Goal: Transaction & Acquisition: Purchase product/service

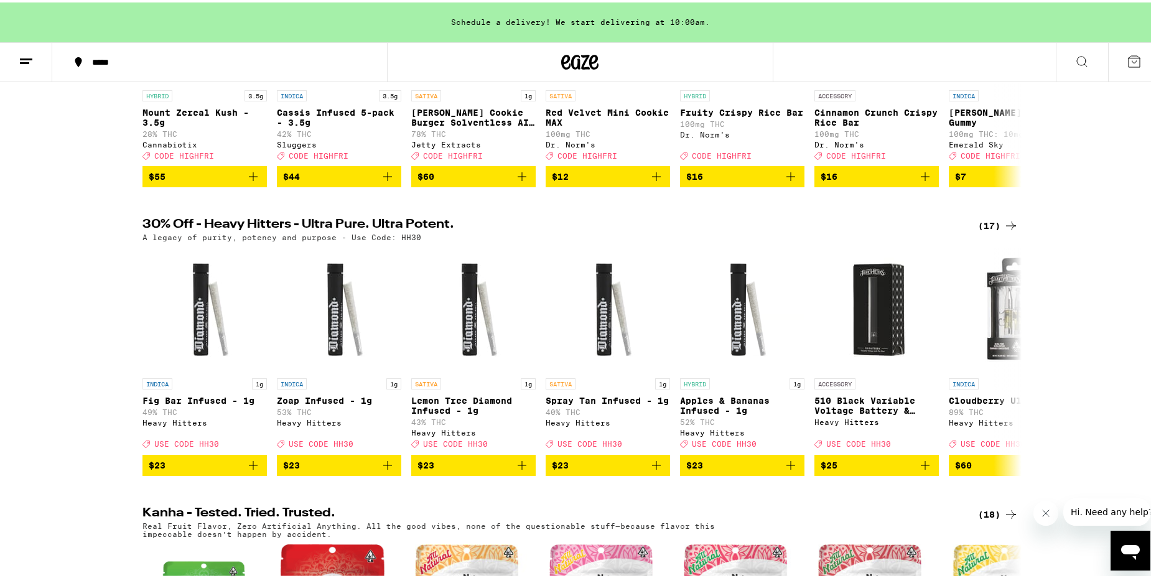
scroll to position [311, 0]
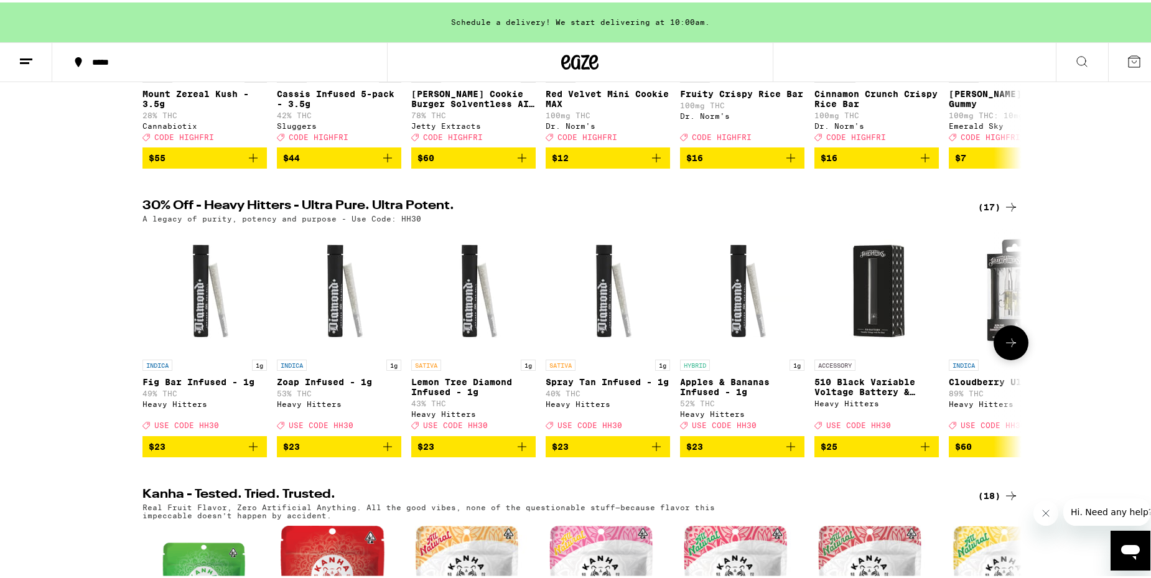
click at [1007, 348] on icon at bounding box center [1010, 340] width 15 height 15
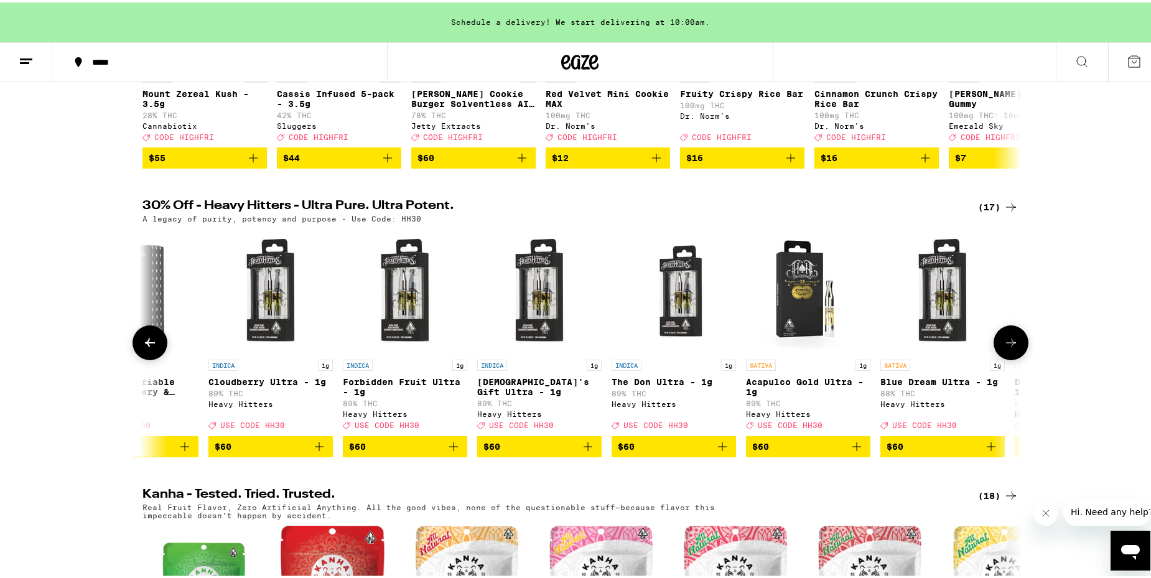
click at [1007, 348] on icon at bounding box center [1010, 340] width 15 height 15
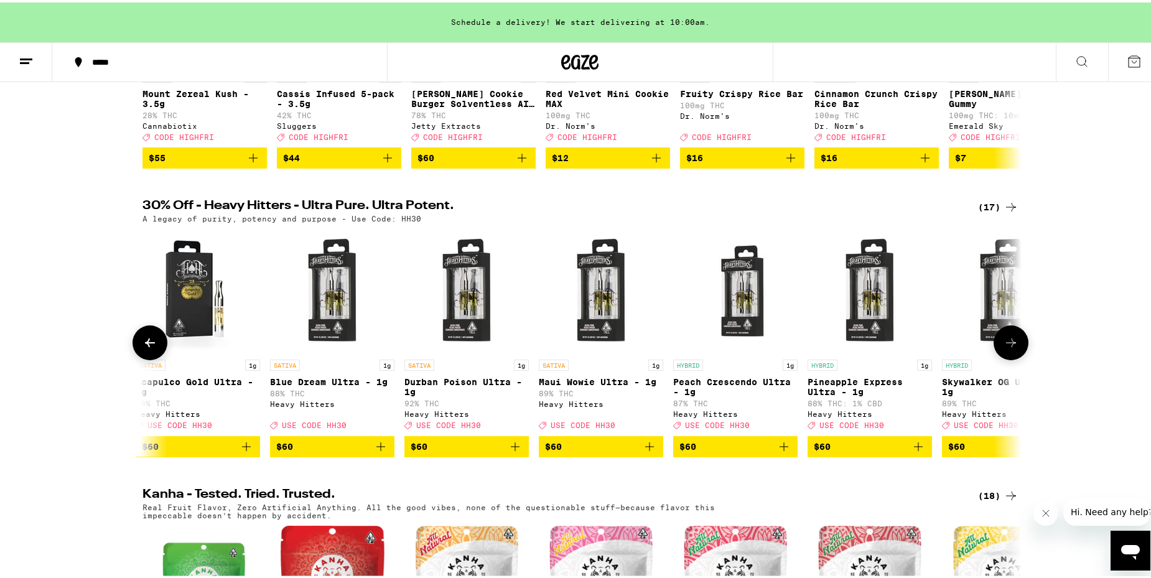
scroll to position [0, 1408]
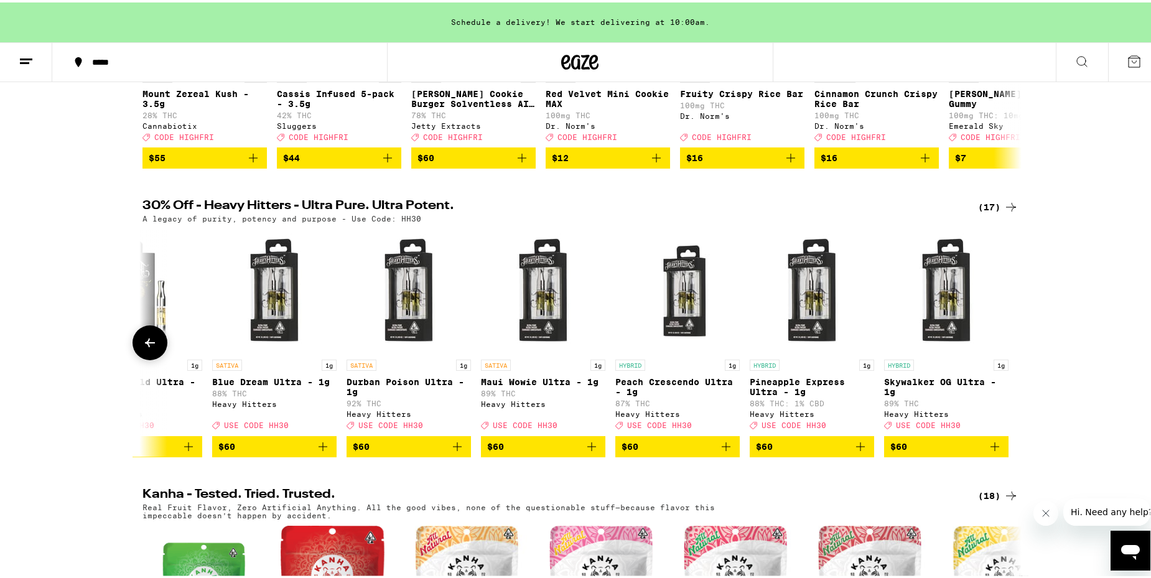
click at [1007, 356] on div at bounding box center [1010, 340] width 35 height 35
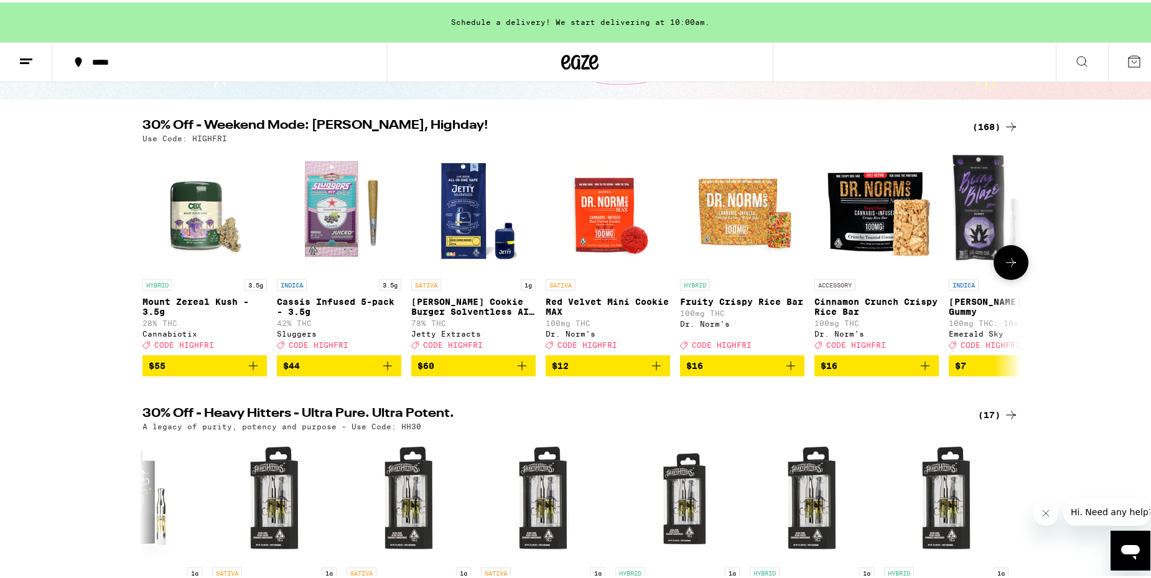
scroll to position [124, 0]
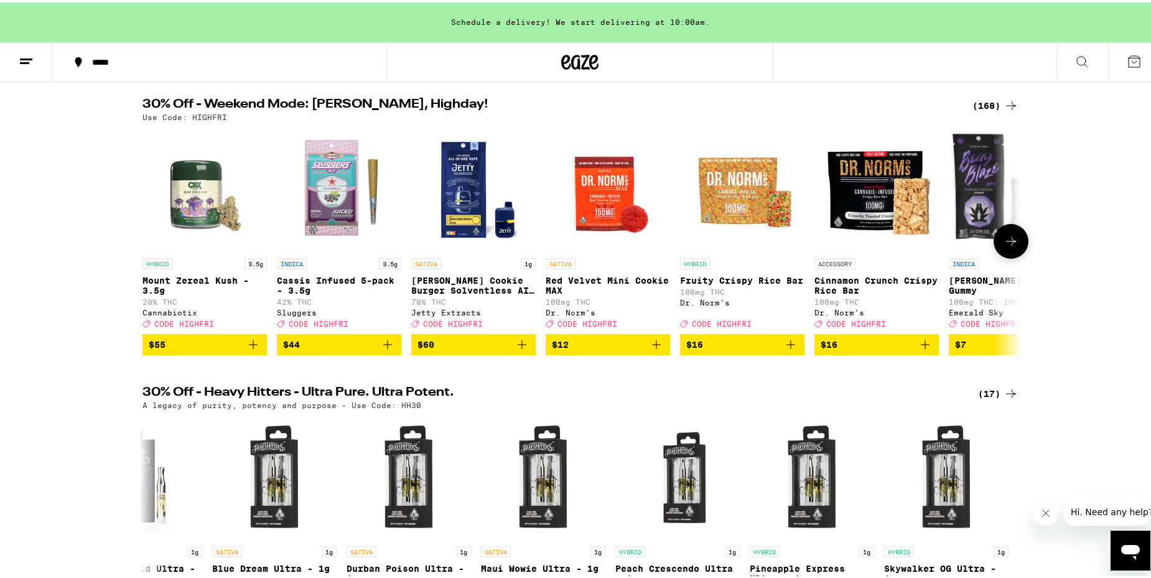
click at [1009, 246] on icon at bounding box center [1010, 238] width 15 height 15
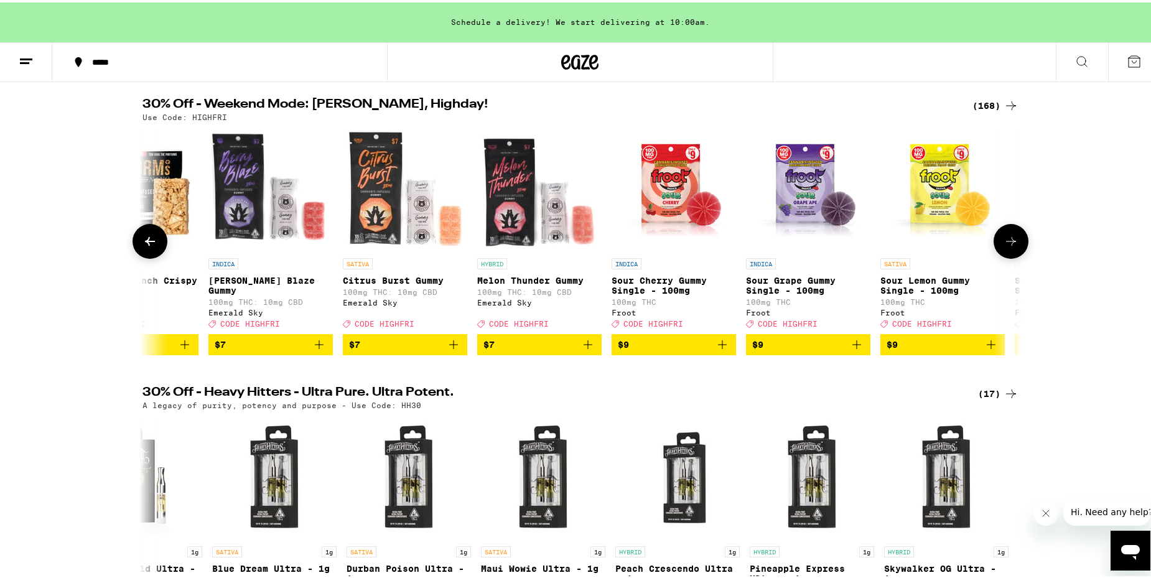
click at [1009, 246] on icon at bounding box center [1010, 238] width 15 height 15
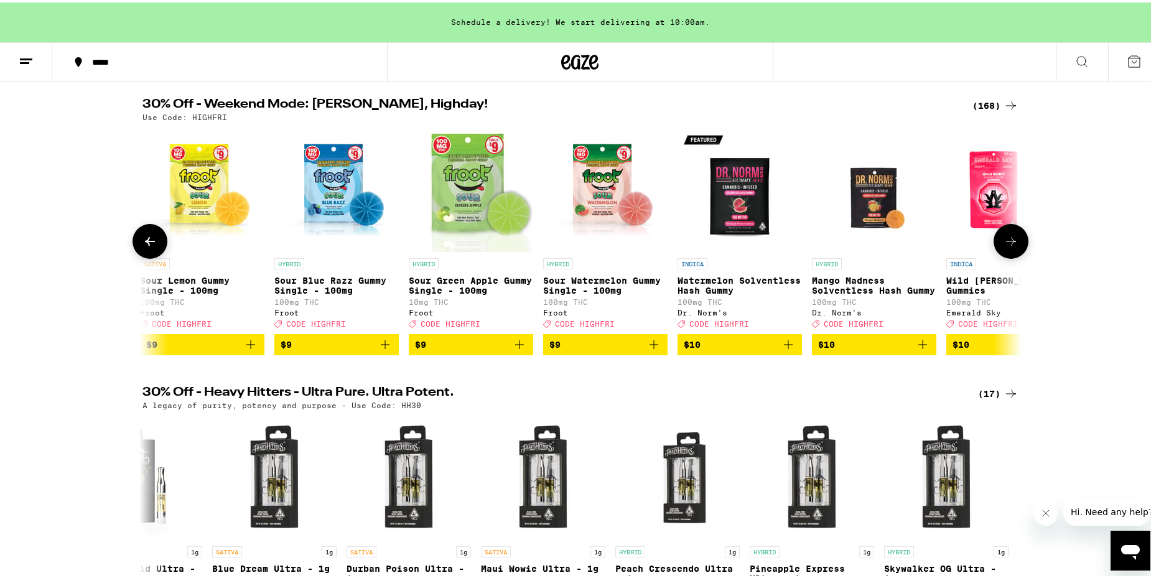
click at [1009, 246] on icon at bounding box center [1010, 238] width 15 height 15
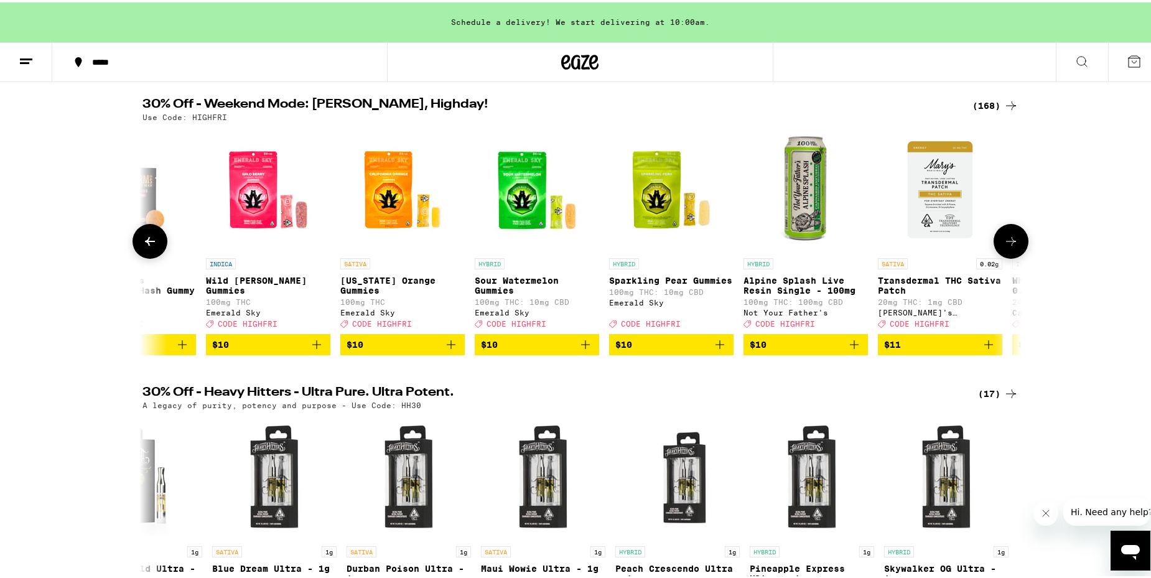
click at [1009, 246] on icon at bounding box center [1010, 238] width 15 height 15
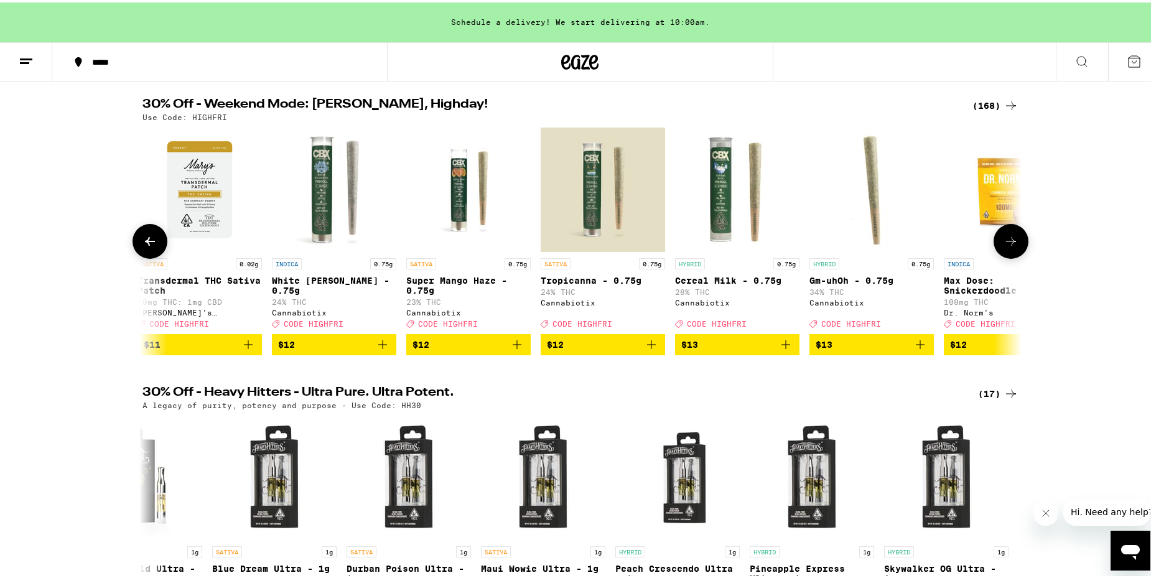
click at [1009, 246] on icon at bounding box center [1010, 238] width 15 height 15
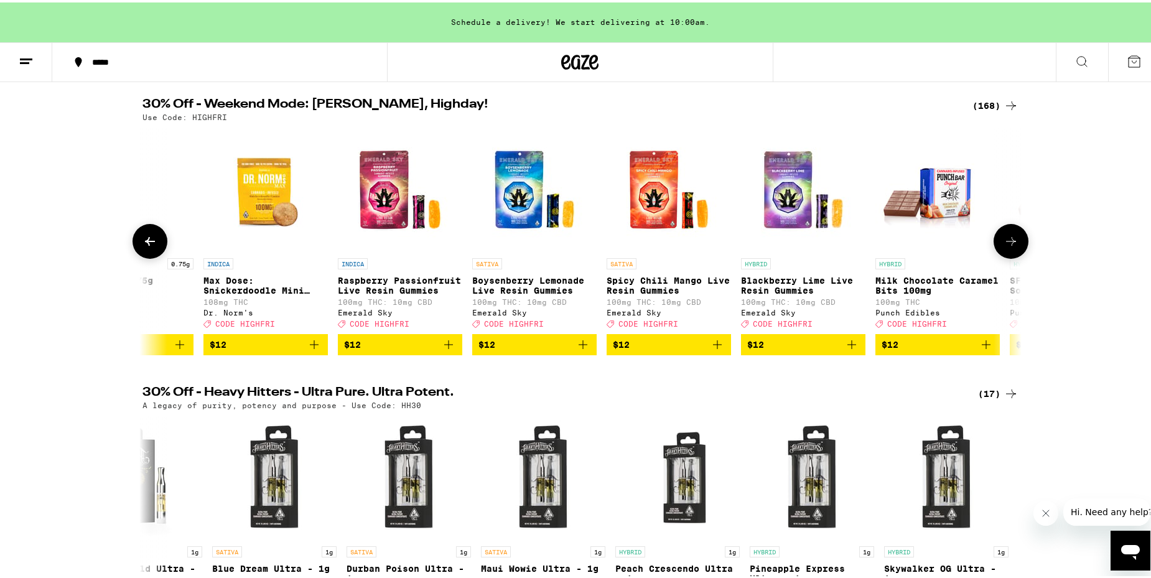
click at [1009, 246] on icon at bounding box center [1010, 238] width 15 height 15
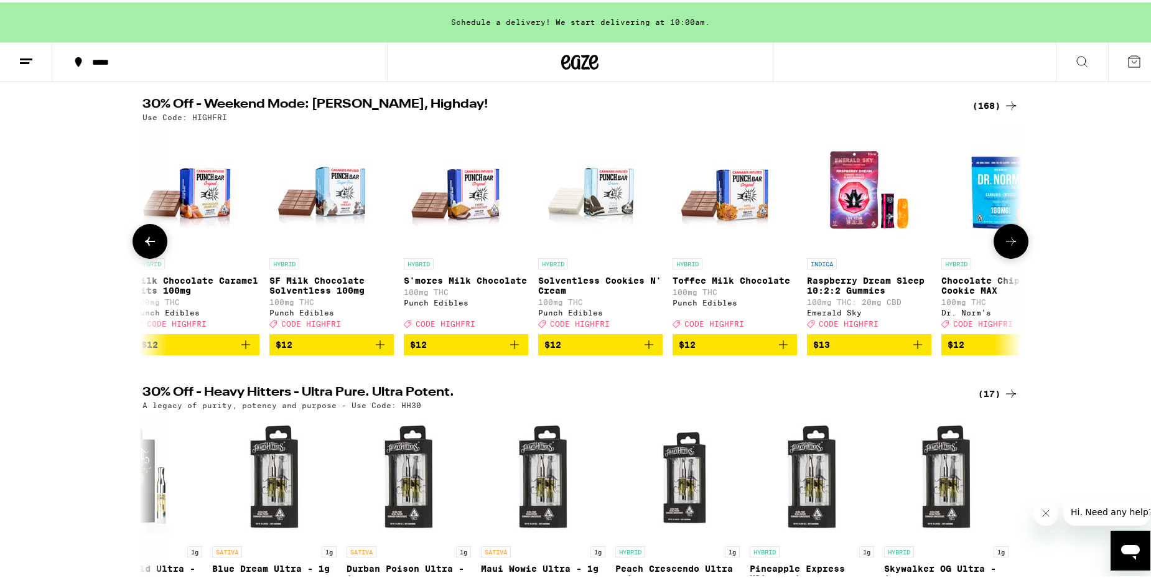
click at [1009, 246] on icon at bounding box center [1010, 238] width 15 height 15
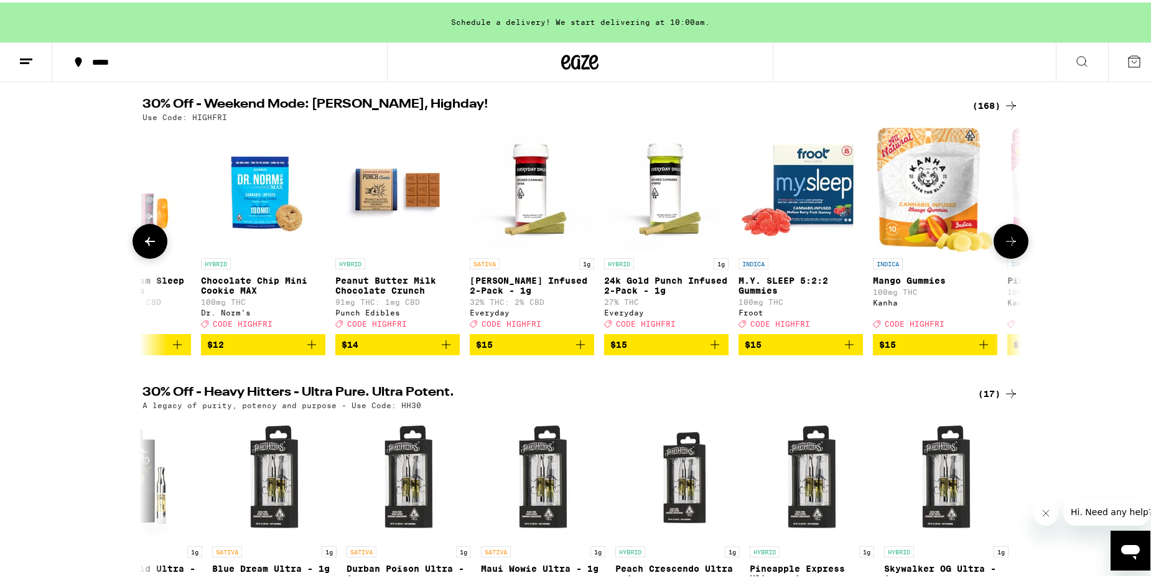
click at [1009, 246] on icon at bounding box center [1010, 238] width 15 height 15
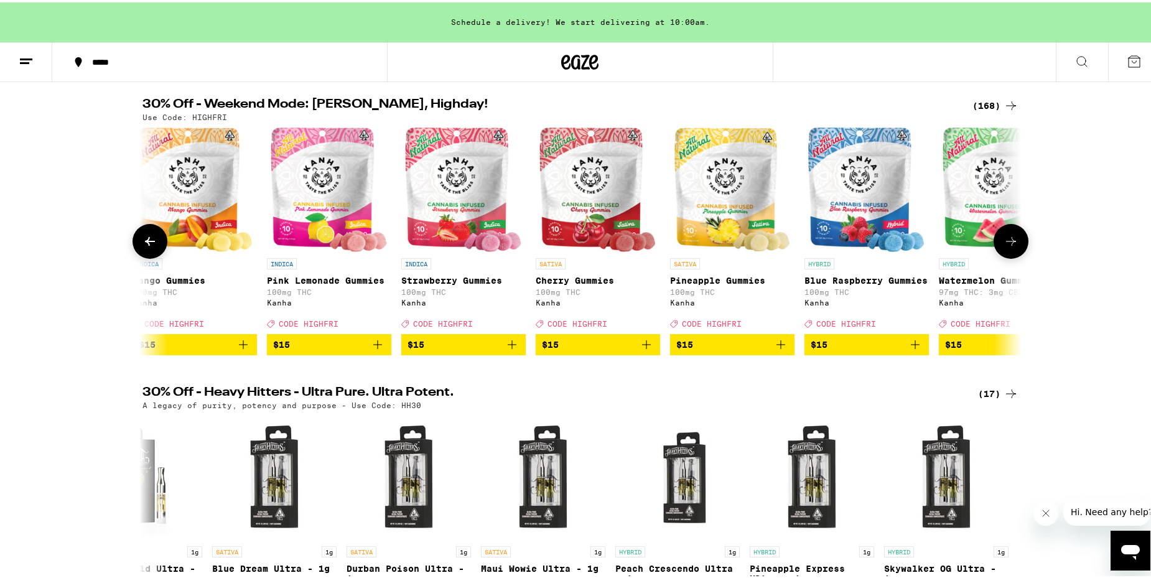
click at [1009, 246] on icon at bounding box center [1010, 238] width 15 height 15
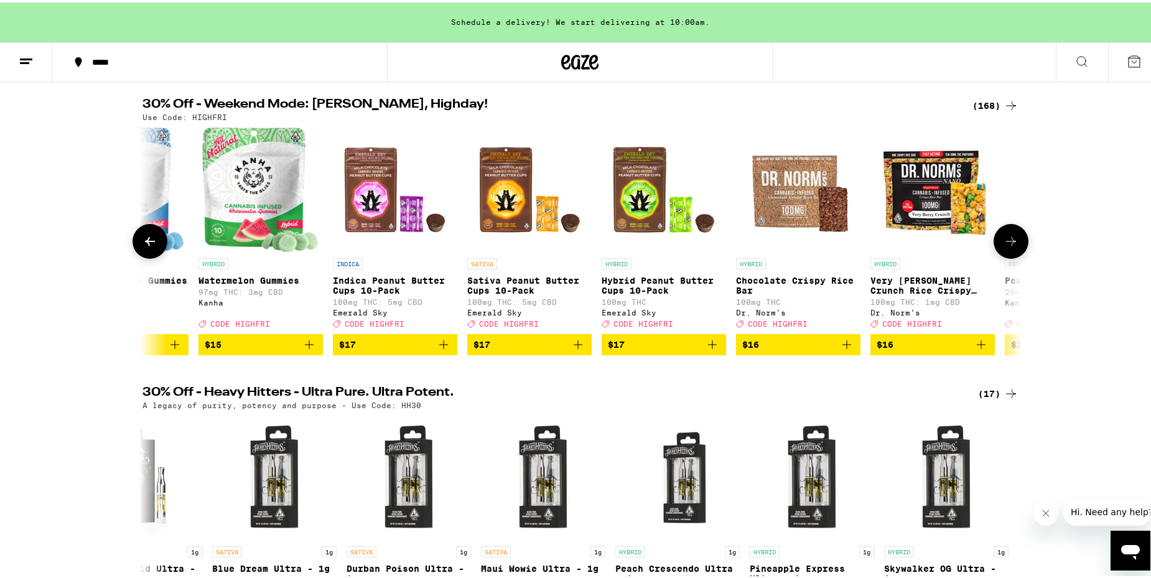
click at [1009, 246] on icon at bounding box center [1010, 238] width 15 height 15
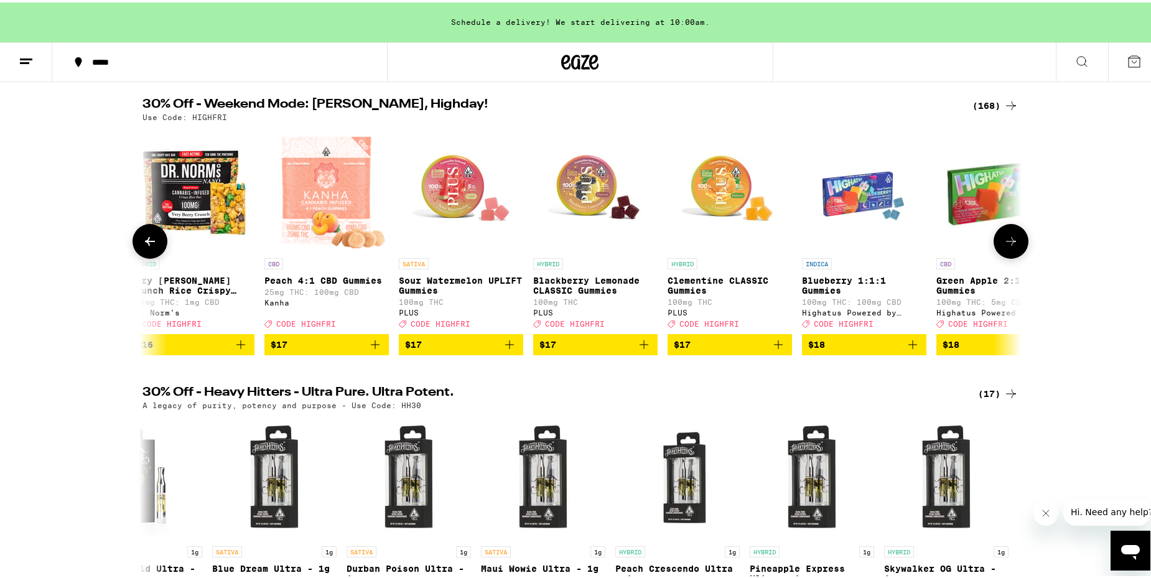
click at [1009, 246] on icon at bounding box center [1010, 238] width 15 height 15
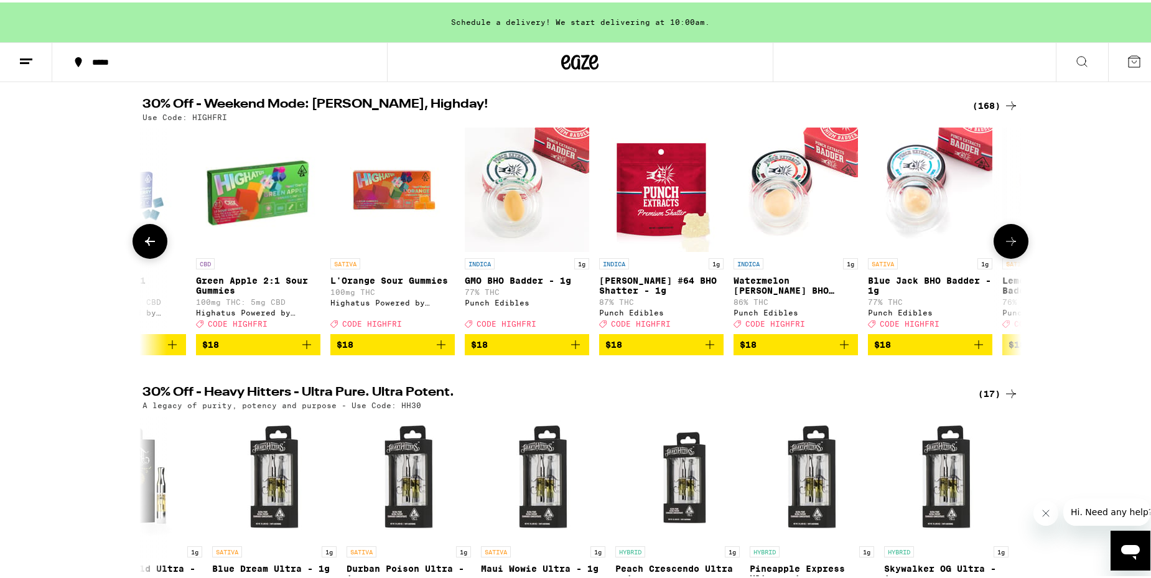
click at [1009, 246] on icon at bounding box center [1010, 238] width 15 height 15
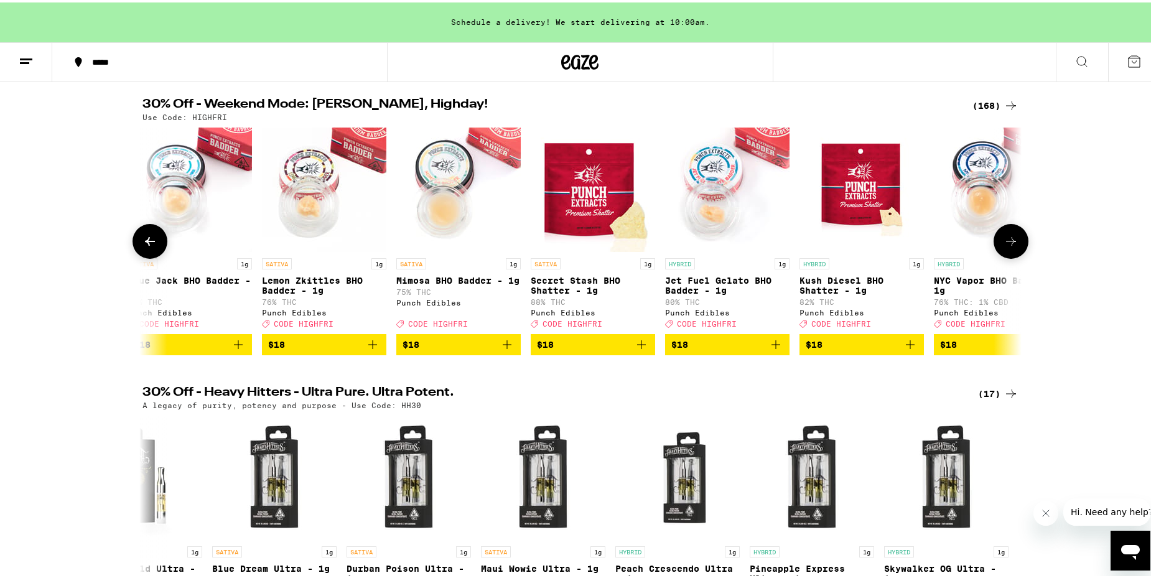
click at [1009, 246] on icon at bounding box center [1010, 238] width 15 height 15
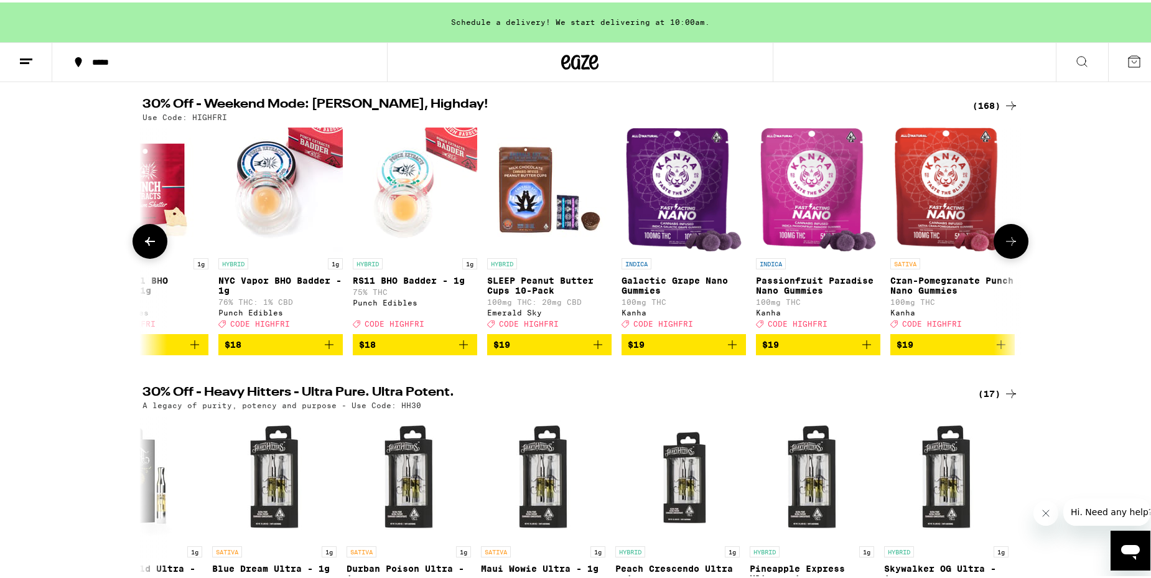
scroll to position [0, 9624]
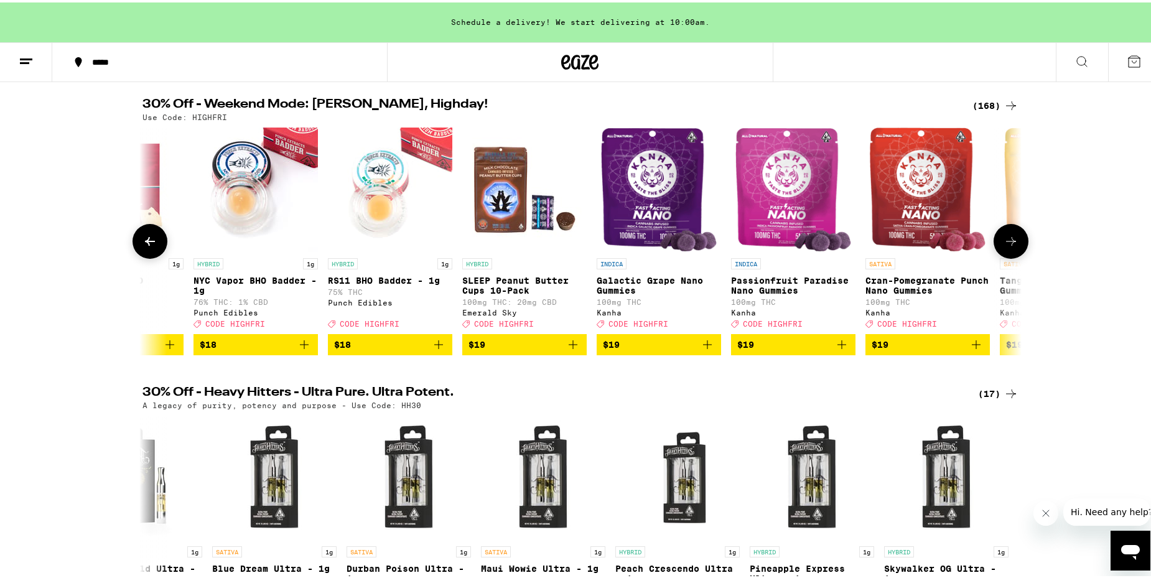
click at [1009, 246] on icon at bounding box center [1010, 238] width 15 height 15
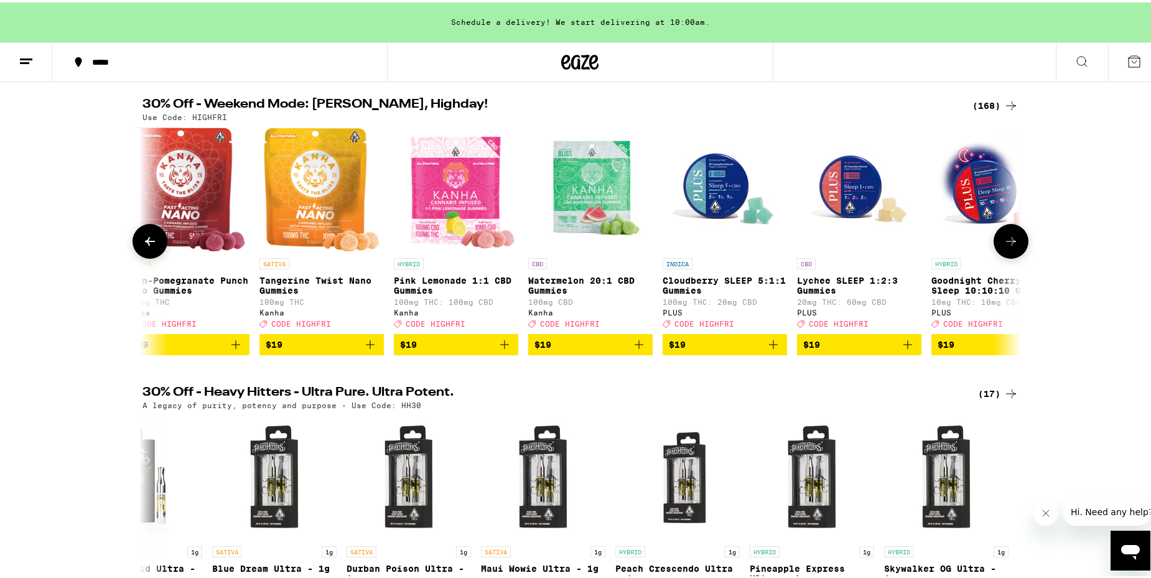
click at [1009, 246] on icon at bounding box center [1010, 238] width 15 height 15
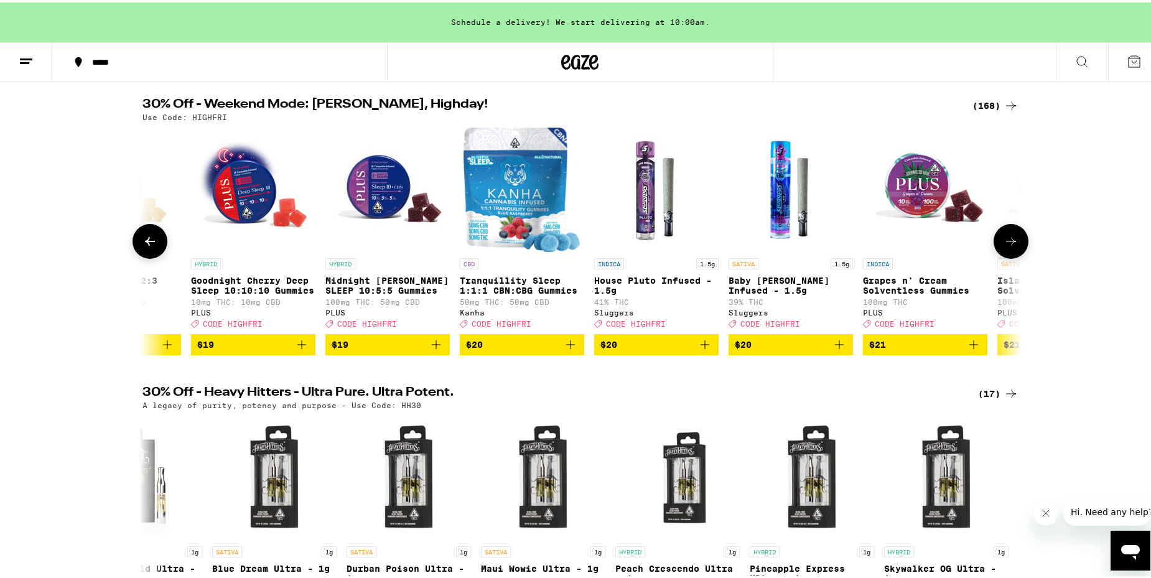
click at [1009, 246] on icon at bounding box center [1010, 238] width 15 height 15
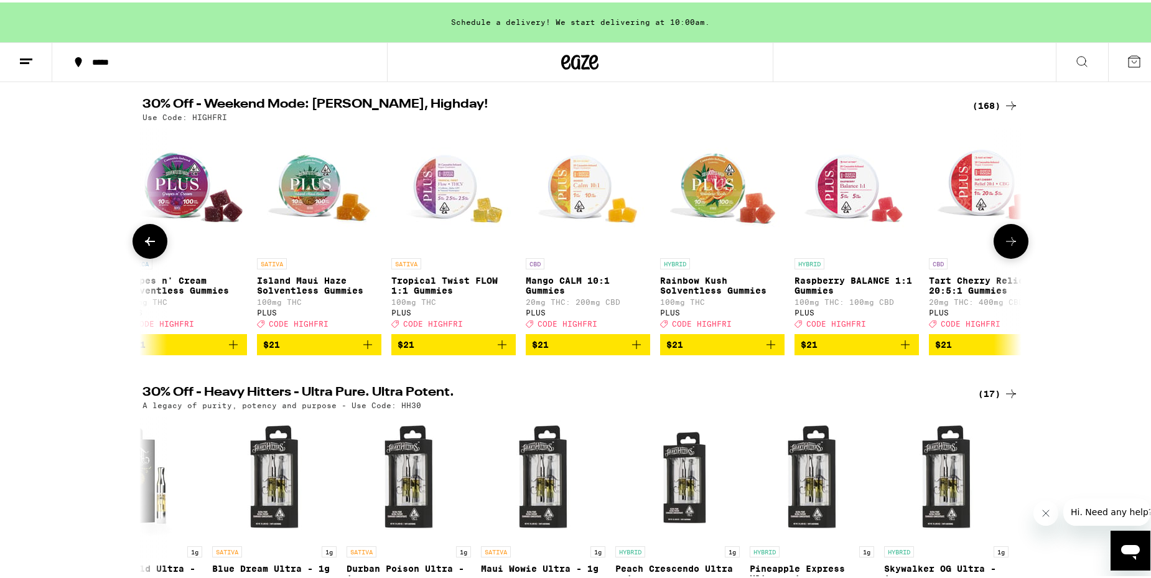
click at [1009, 246] on icon at bounding box center [1010, 238] width 15 height 15
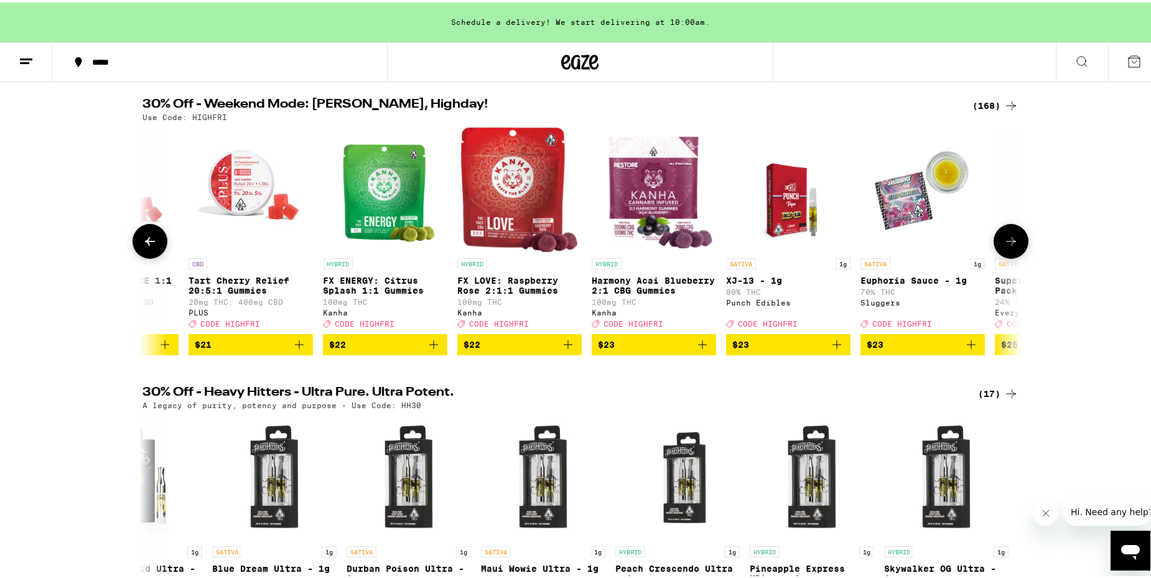
click at [1009, 246] on icon at bounding box center [1010, 238] width 15 height 15
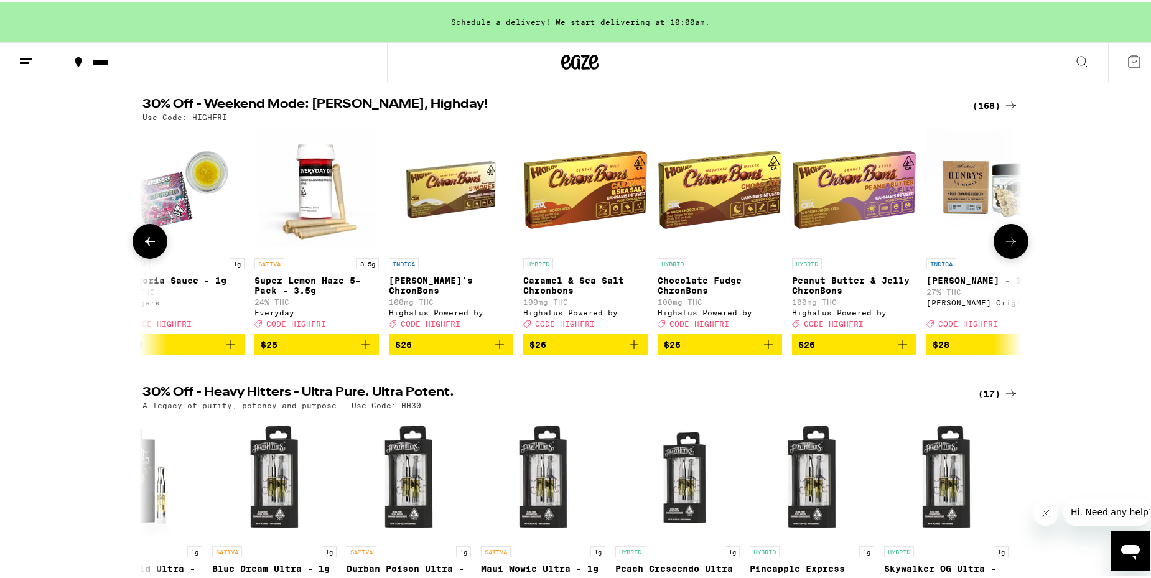
click at [1009, 246] on icon at bounding box center [1010, 238] width 15 height 15
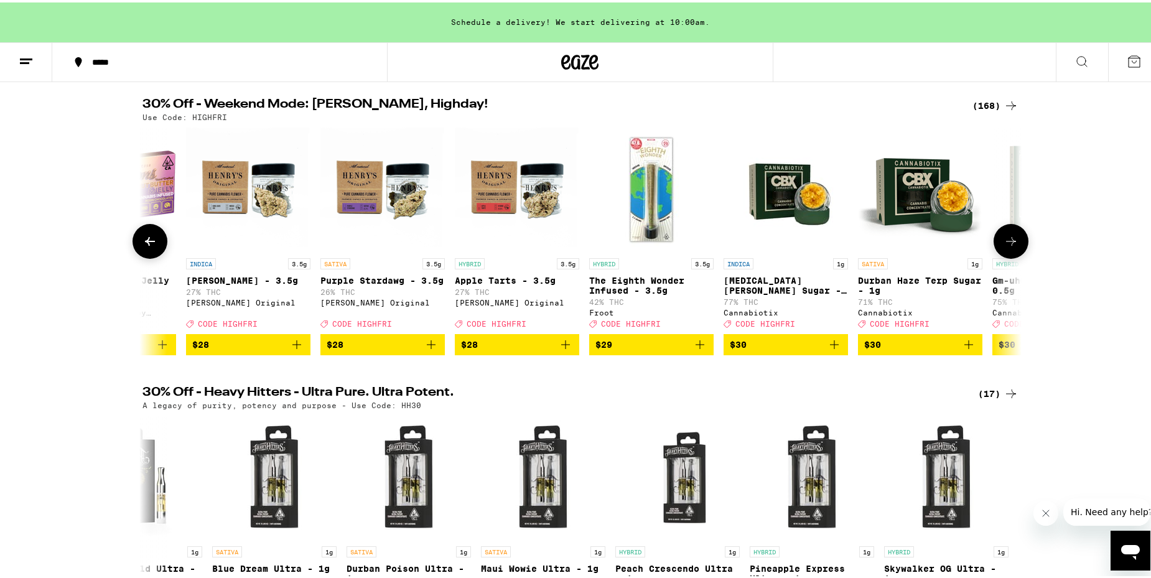
click at [1009, 246] on icon at bounding box center [1010, 238] width 15 height 15
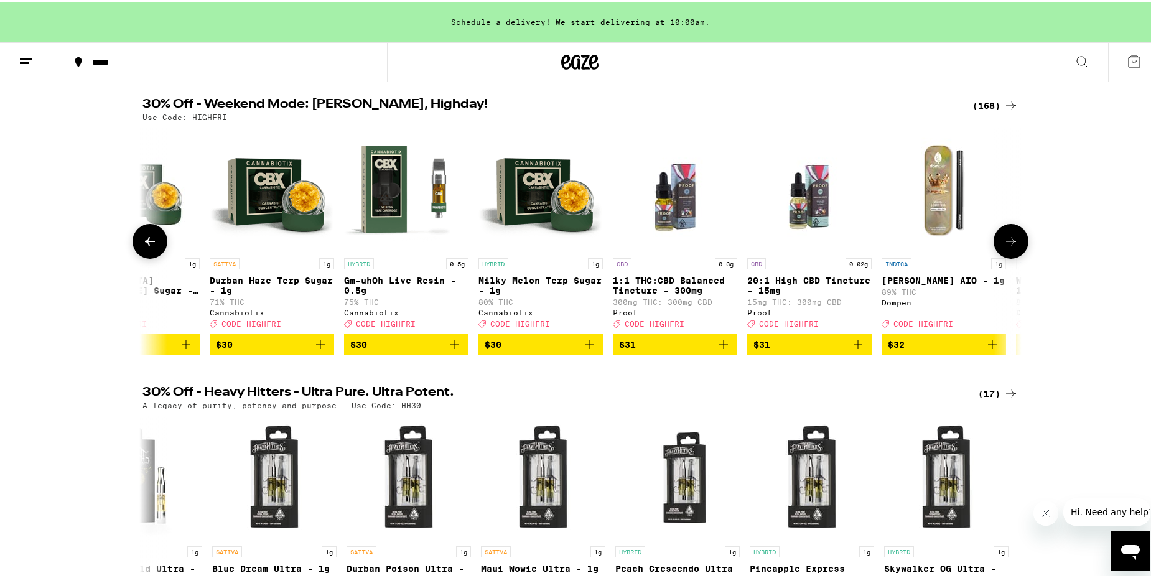
scroll to position [0, 14806]
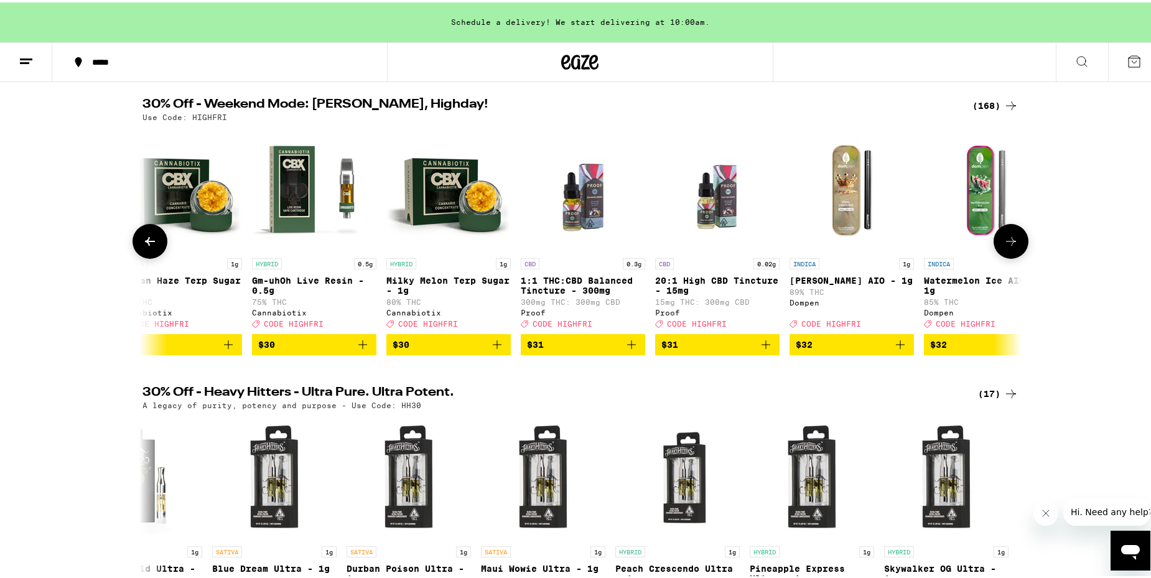
click at [1009, 246] on icon at bounding box center [1010, 238] width 15 height 15
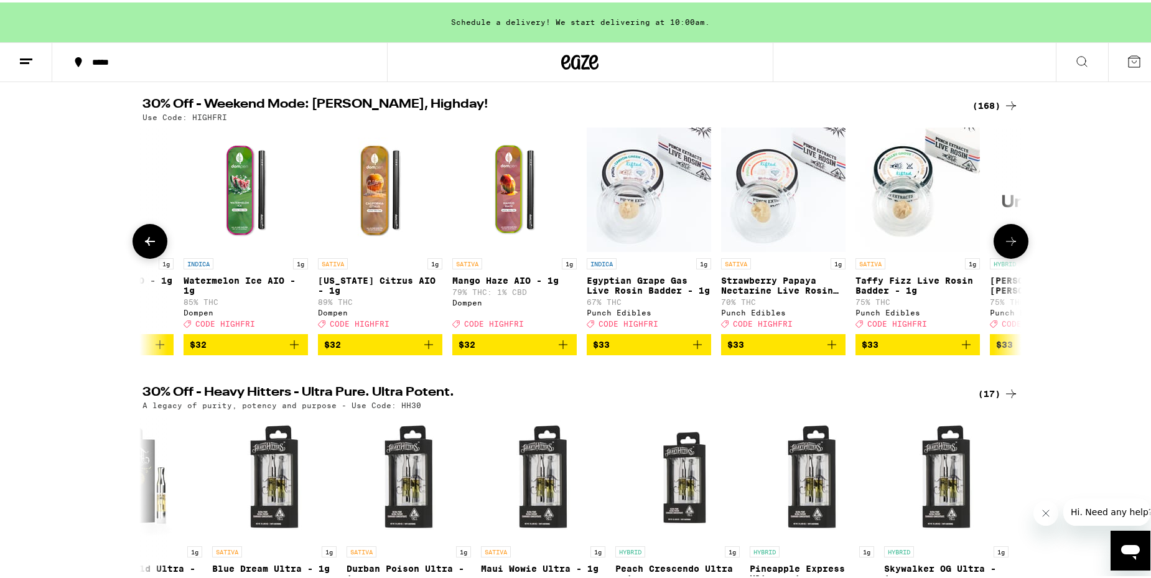
click at [1009, 246] on icon at bounding box center [1010, 238] width 15 height 15
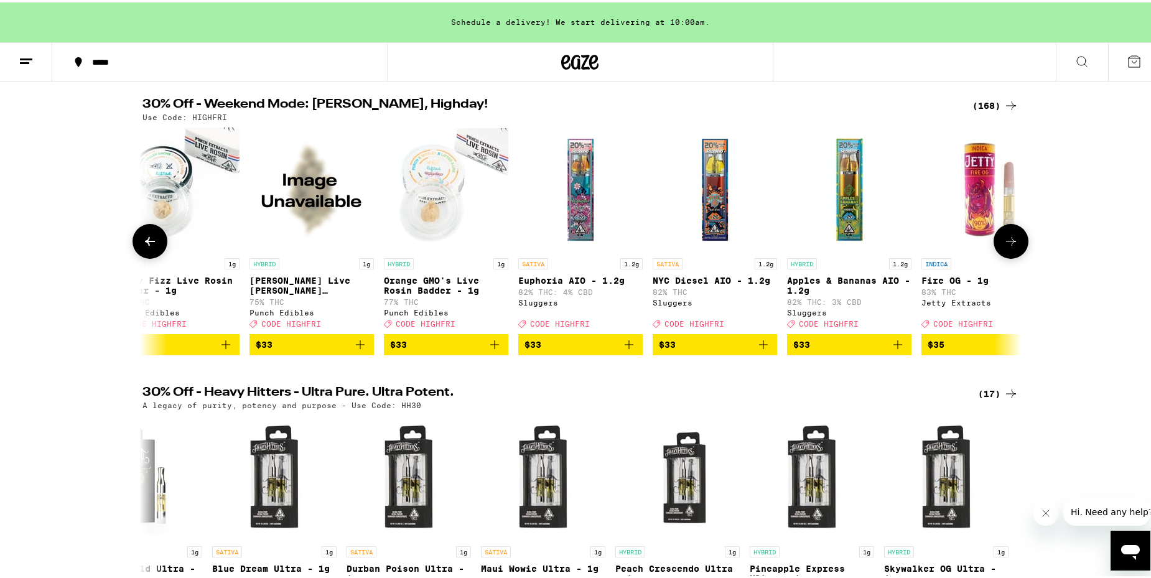
click at [1009, 246] on icon at bounding box center [1010, 238] width 15 height 15
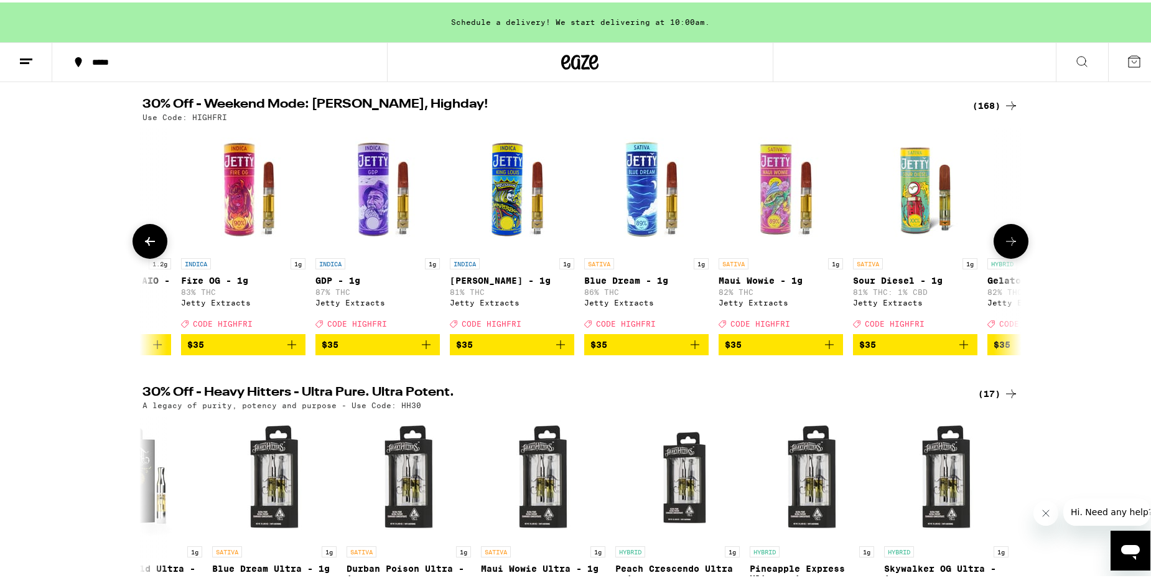
click at [1009, 246] on icon at bounding box center [1010, 238] width 15 height 15
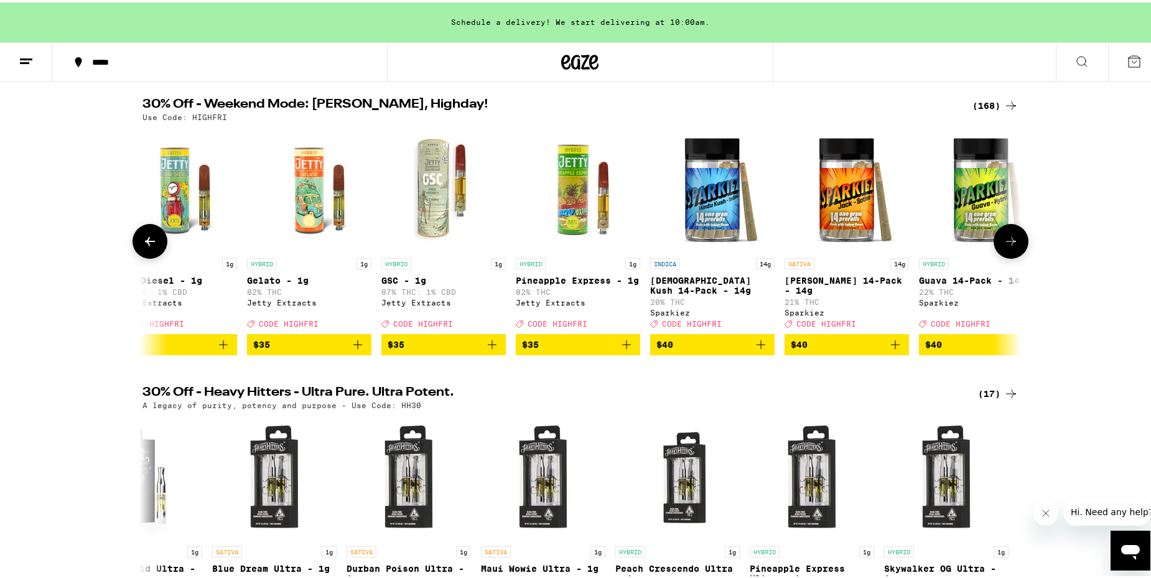
click at [1009, 246] on icon at bounding box center [1010, 238] width 15 height 15
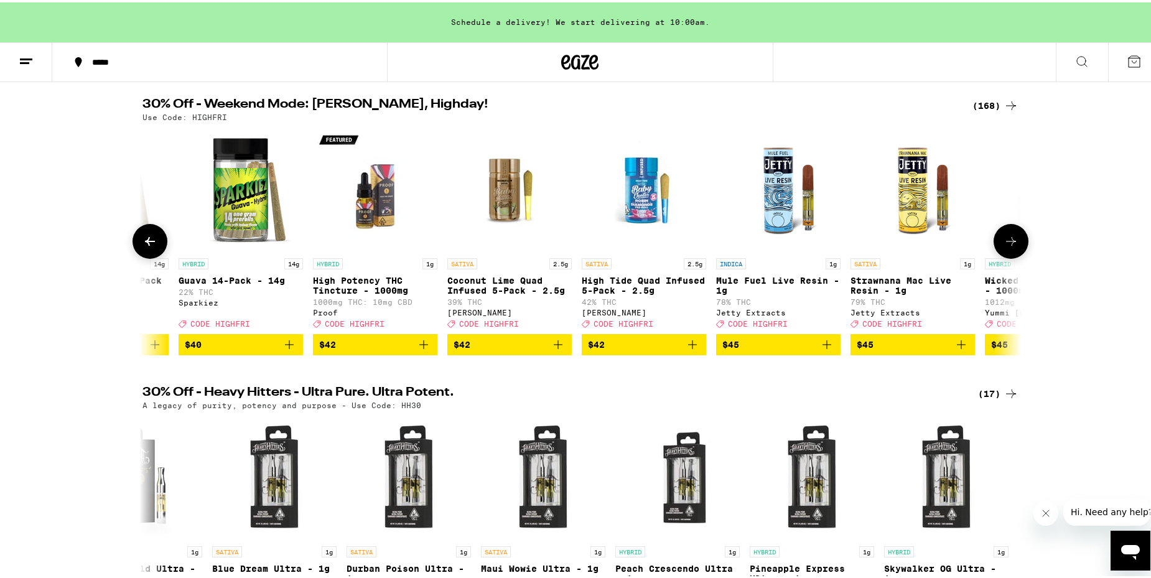
click at [1009, 246] on icon at bounding box center [1010, 238] width 15 height 15
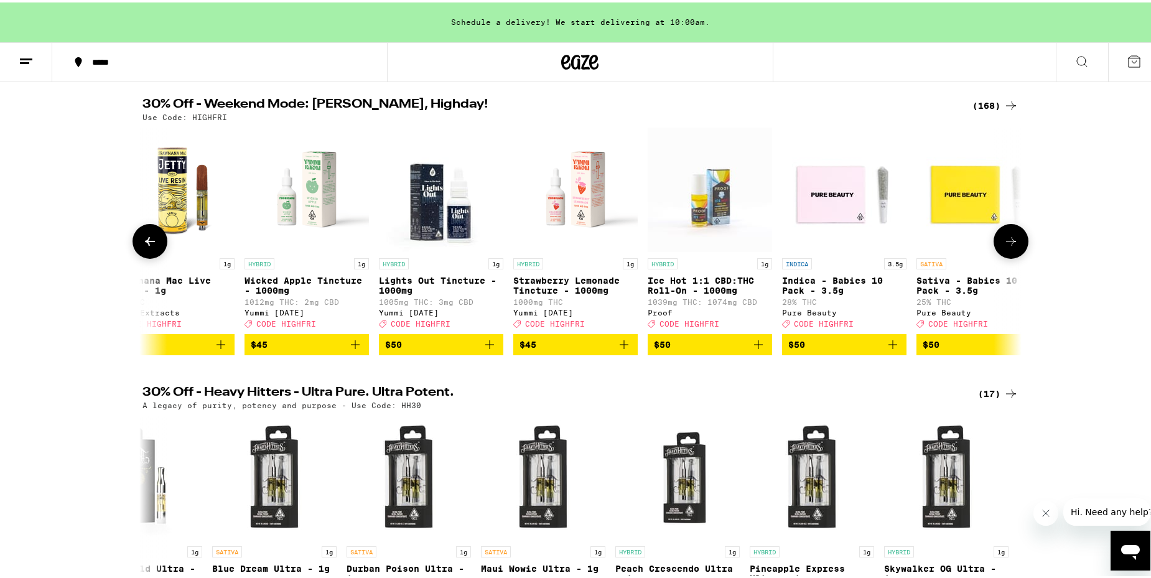
click at [1009, 246] on icon at bounding box center [1010, 238] width 15 height 15
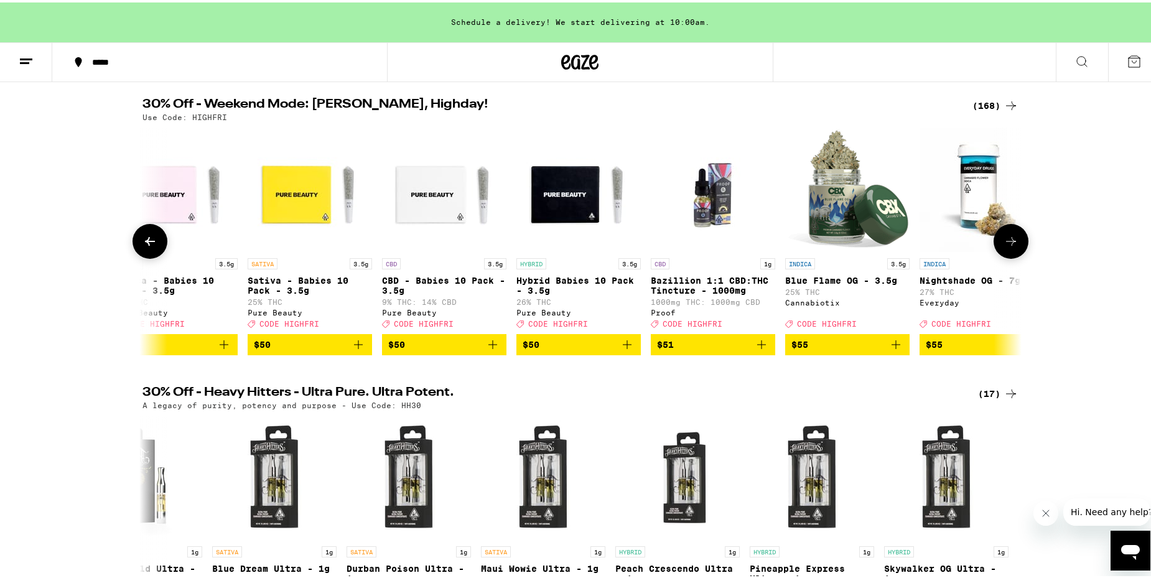
scroll to position [0, 19988]
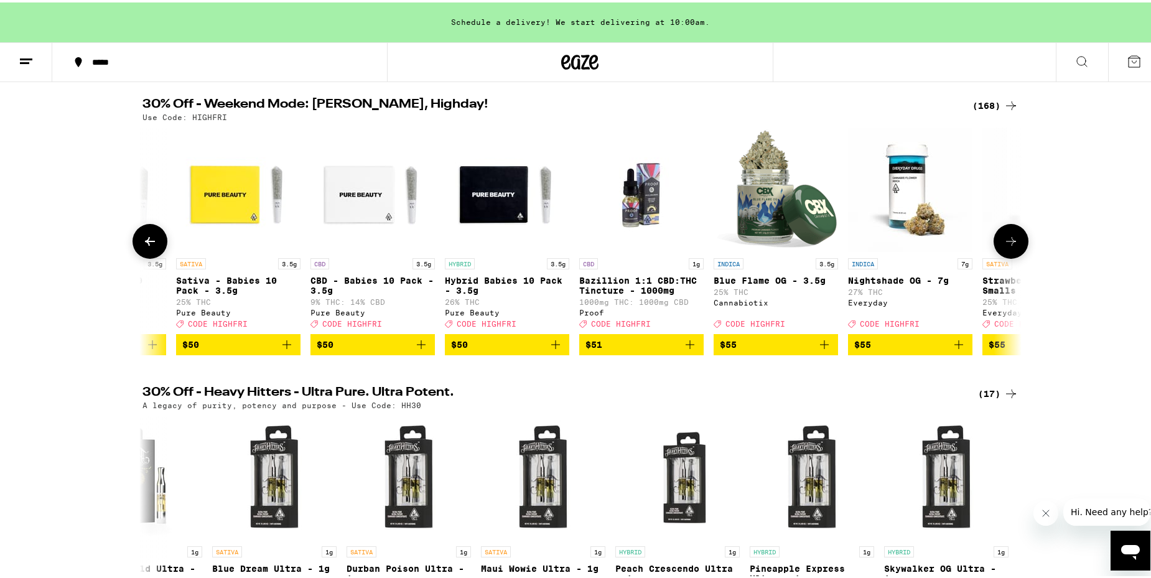
click at [1009, 246] on icon at bounding box center [1010, 238] width 15 height 15
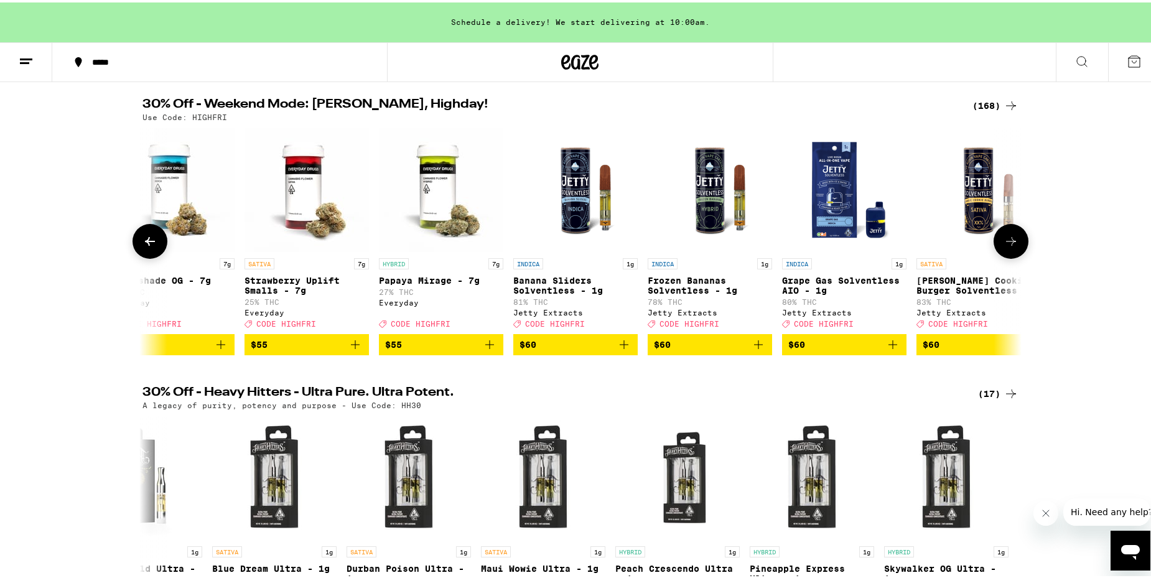
scroll to position [0, 20728]
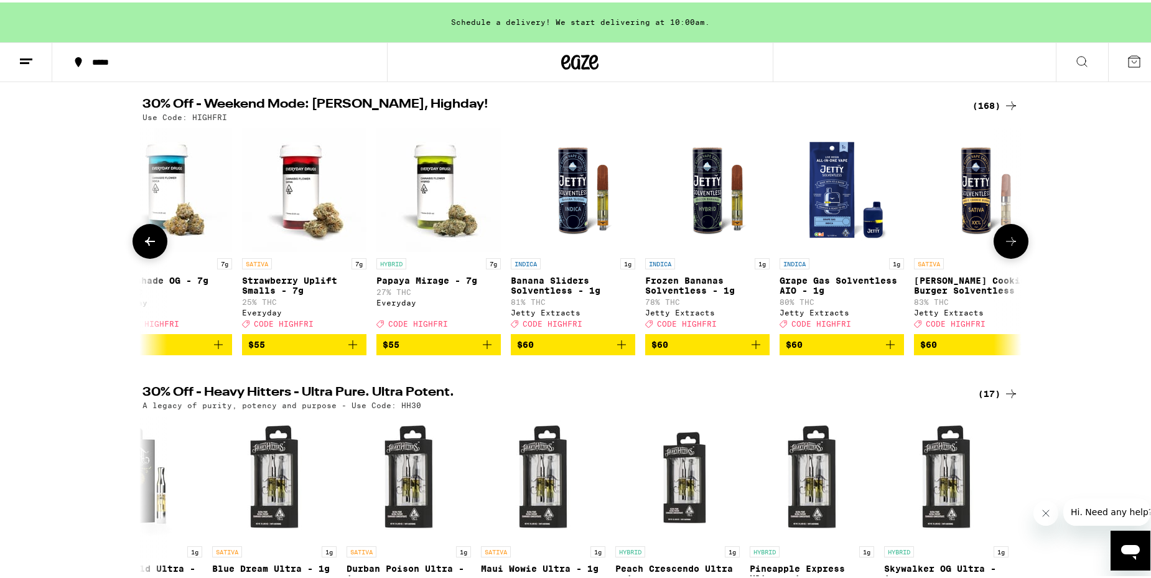
click at [1009, 246] on icon at bounding box center [1010, 238] width 15 height 15
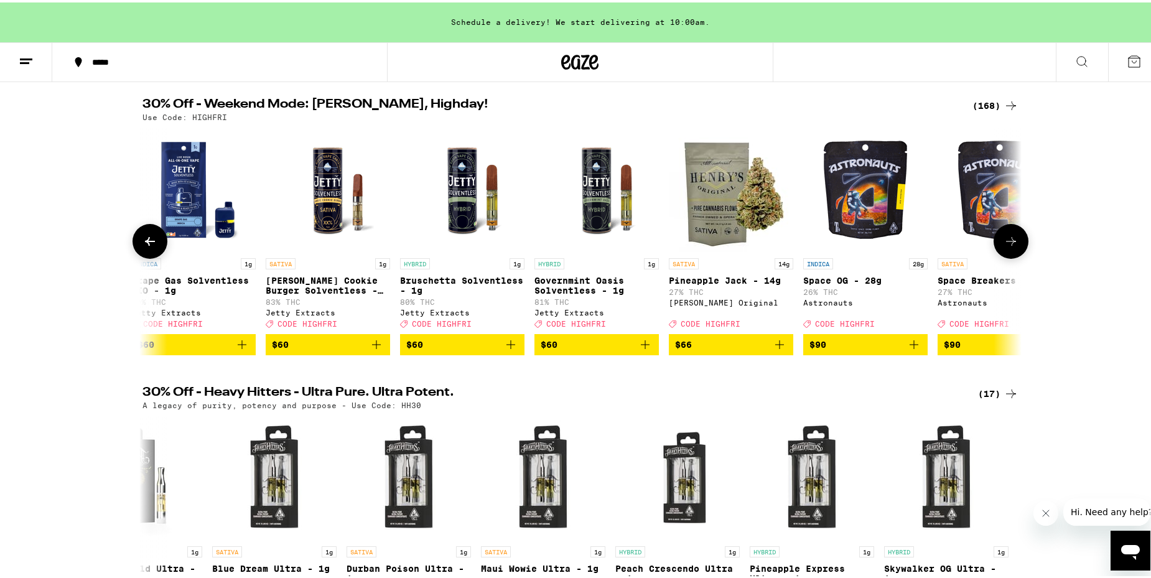
scroll to position [0, 21468]
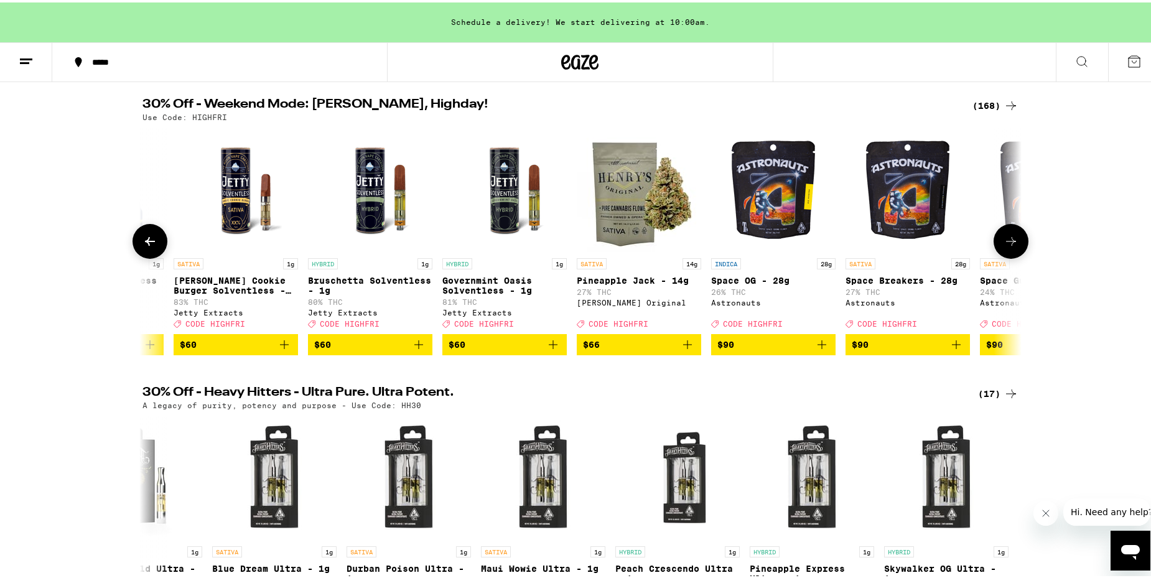
click at [1009, 246] on icon at bounding box center [1010, 238] width 15 height 15
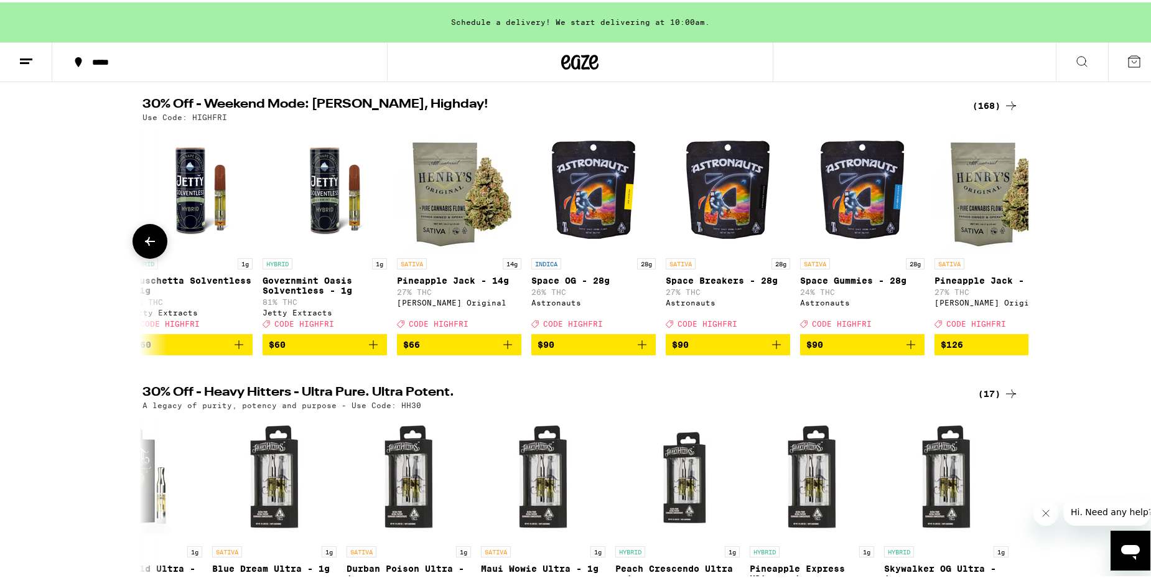
scroll to position [0, 21699]
